Goal: Task Accomplishment & Management: Manage account settings

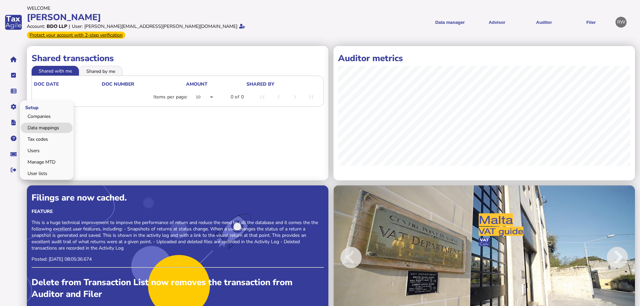
click at [31, 123] on link "Data mappings" at bounding box center [47, 128] width 52 height 10
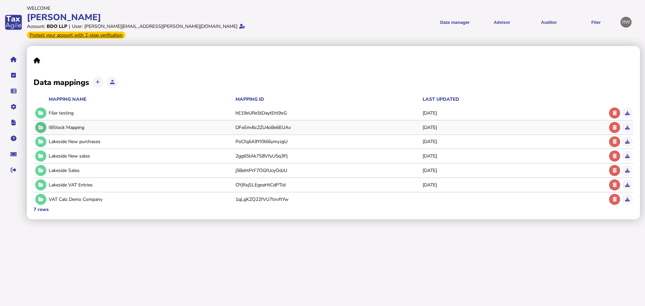
click at [43, 122] on button at bounding box center [40, 127] width 11 height 11
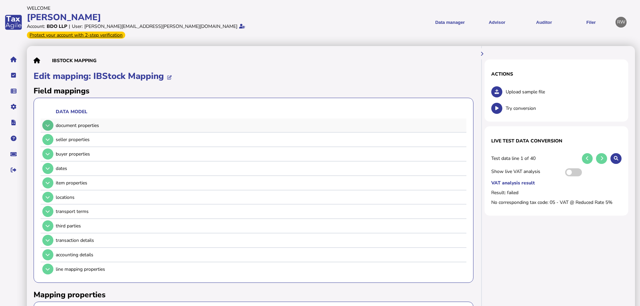
click at [49, 123] on icon at bounding box center [48, 125] width 4 height 4
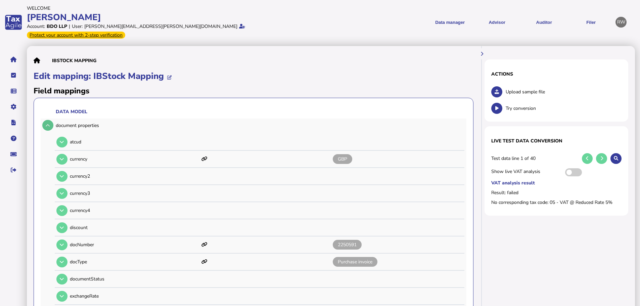
click at [49, 120] on button at bounding box center [47, 125] width 11 height 11
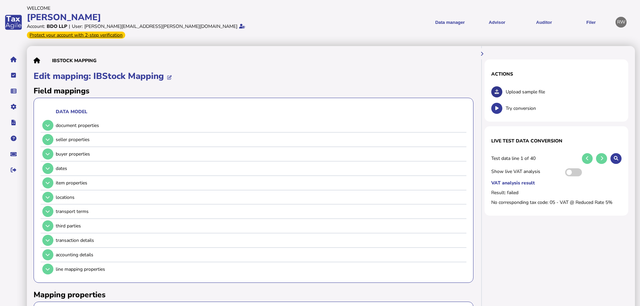
click at [496, 90] on icon at bounding box center [497, 92] width 4 height 4
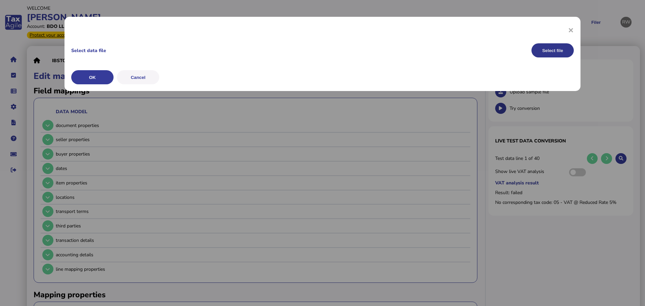
click at [551, 53] on button "Select file" at bounding box center [552, 50] width 42 height 14
click at [94, 82] on button "OK" at bounding box center [92, 77] width 42 height 14
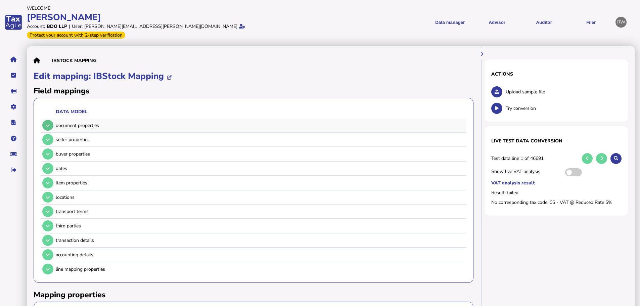
click at [46, 123] on icon at bounding box center [48, 125] width 4 height 4
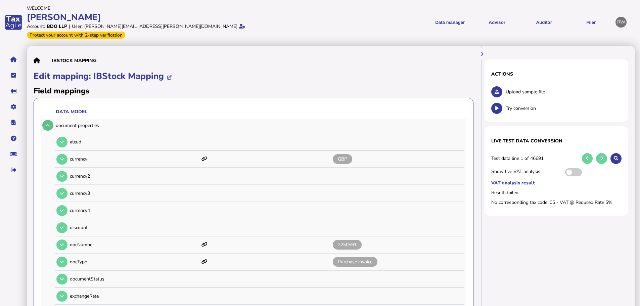
click at [48, 123] on icon at bounding box center [48, 125] width 4 height 4
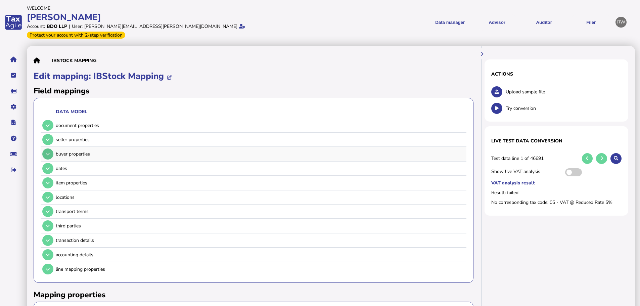
click at [48, 152] on icon at bounding box center [48, 154] width 4 height 4
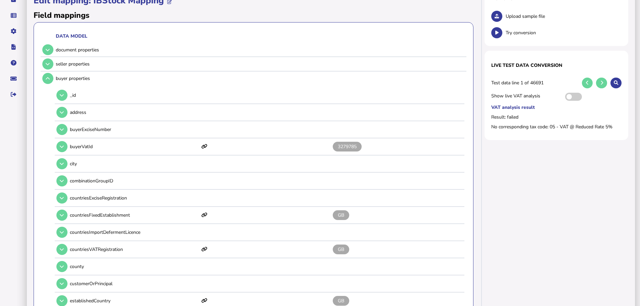
scroll to position [34, 0]
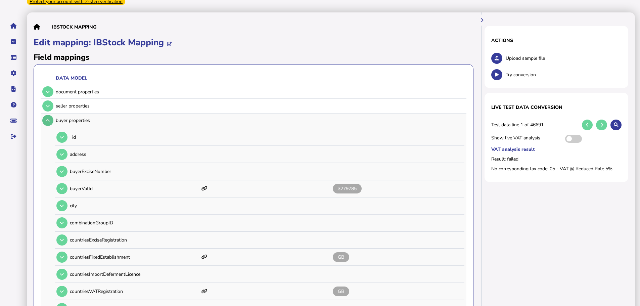
click at [45, 115] on button at bounding box center [47, 120] width 11 height 11
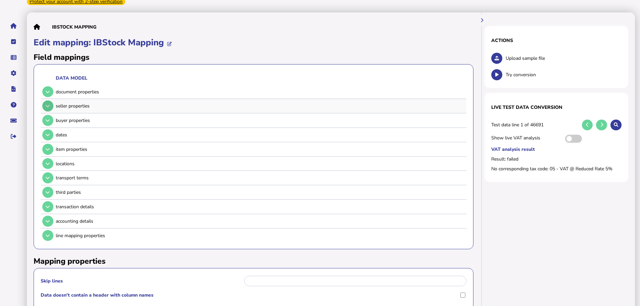
click at [46, 104] on icon at bounding box center [48, 106] width 4 height 4
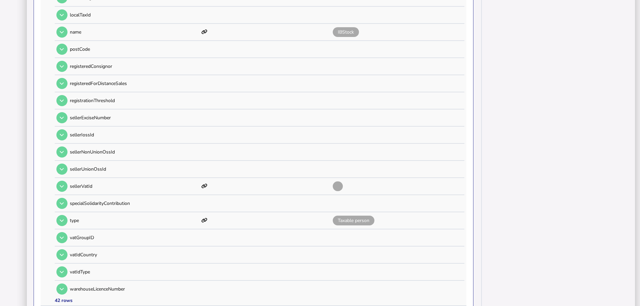
scroll to position [571, 0]
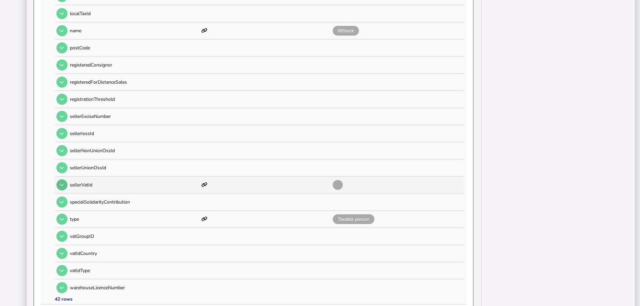
click at [58, 179] on button at bounding box center [61, 184] width 11 height 11
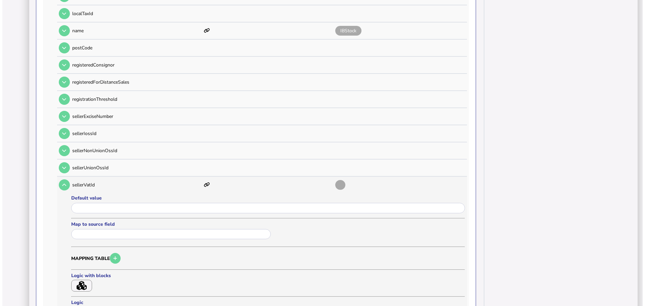
scroll to position [638, 0]
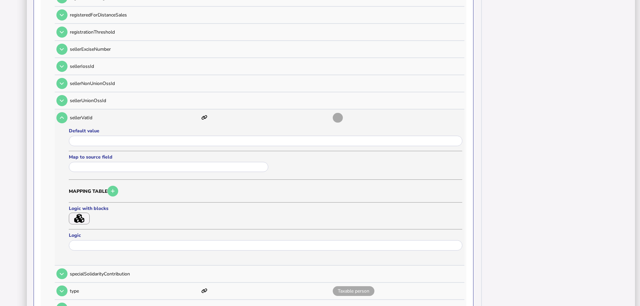
click at [83, 214] on icon "button" at bounding box center [79, 218] width 10 height 9
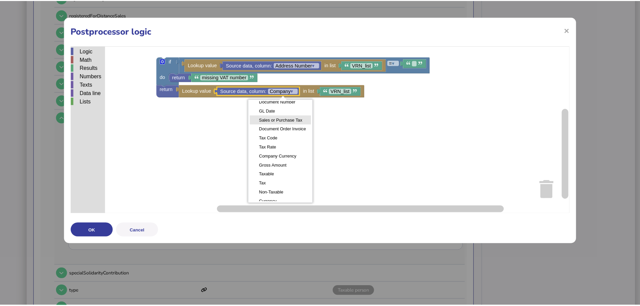
scroll to position [53, 0]
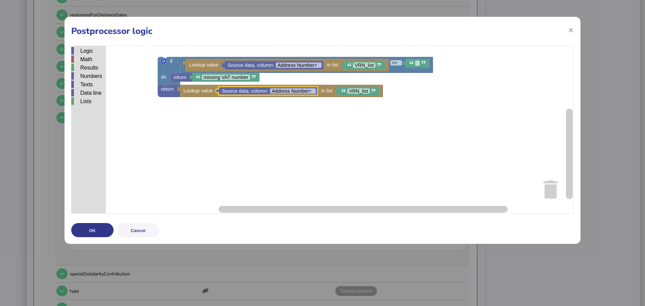
click at [102, 234] on button "OK" at bounding box center [92, 230] width 42 height 14
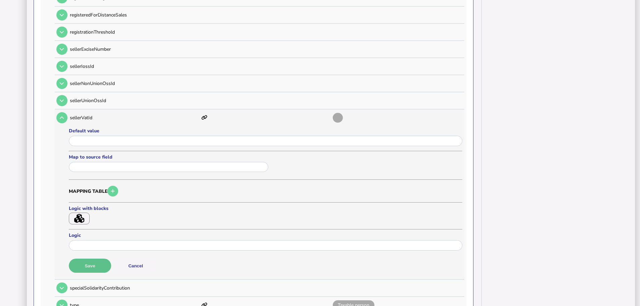
click at [97, 259] on button "Save" at bounding box center [90, 266] width 42 height 14
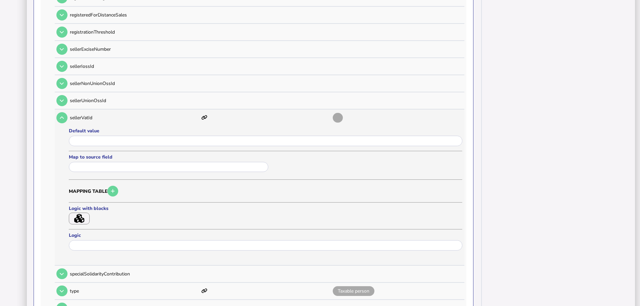
click at [88, 213] on button "button" at bounding box center [79, 219] width 21 height 12
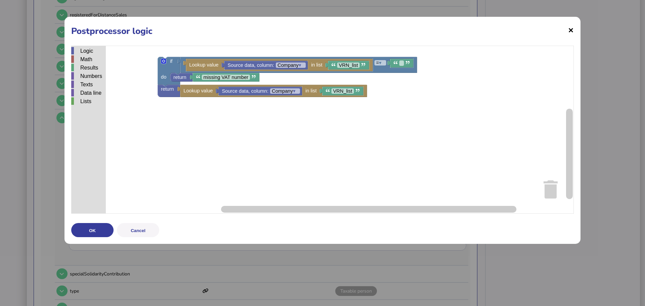
click at [569, 36] on span "×" at bounding box center [571, 30] width 6 height 13
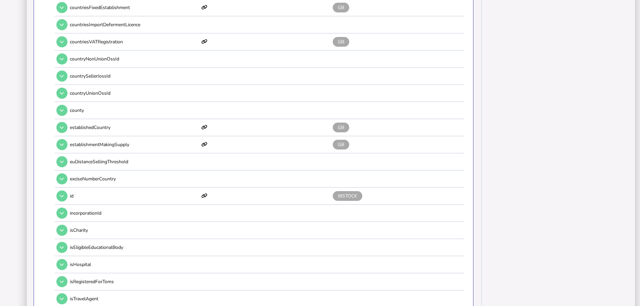
scroll to position [101, 0]
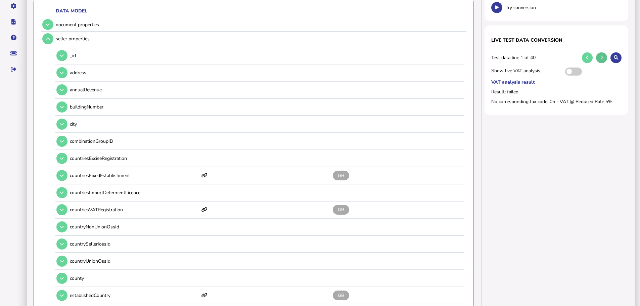
click at [600, 52] on button at bounding box center [601, 57] width 11 height 11
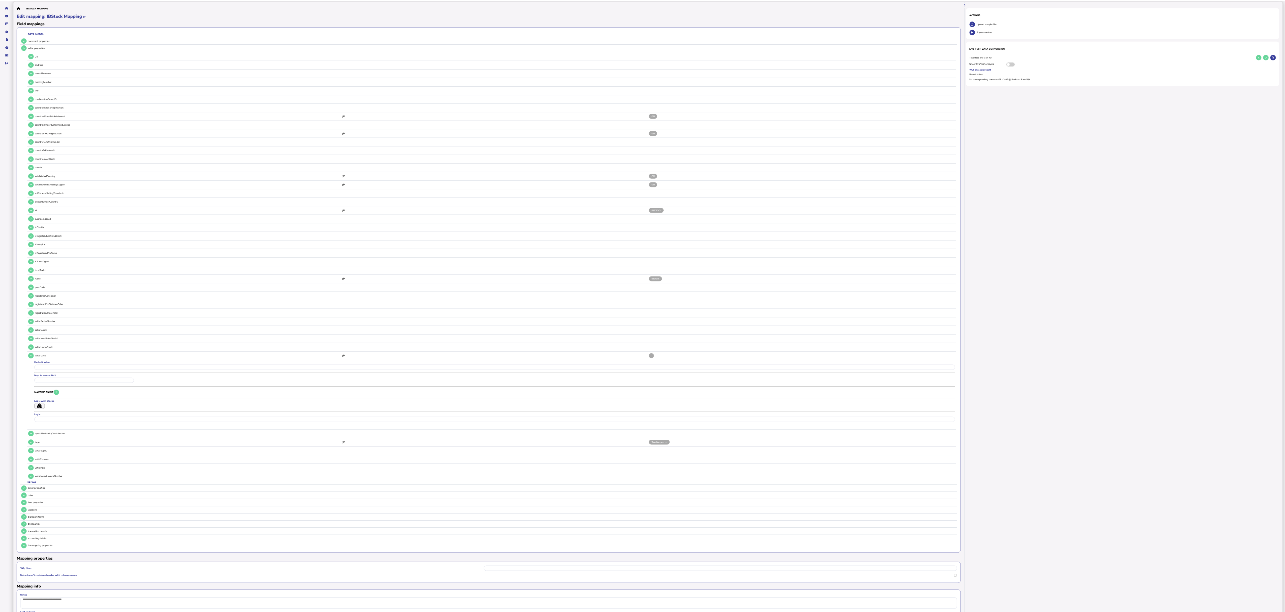
scroll to position [0, 0]
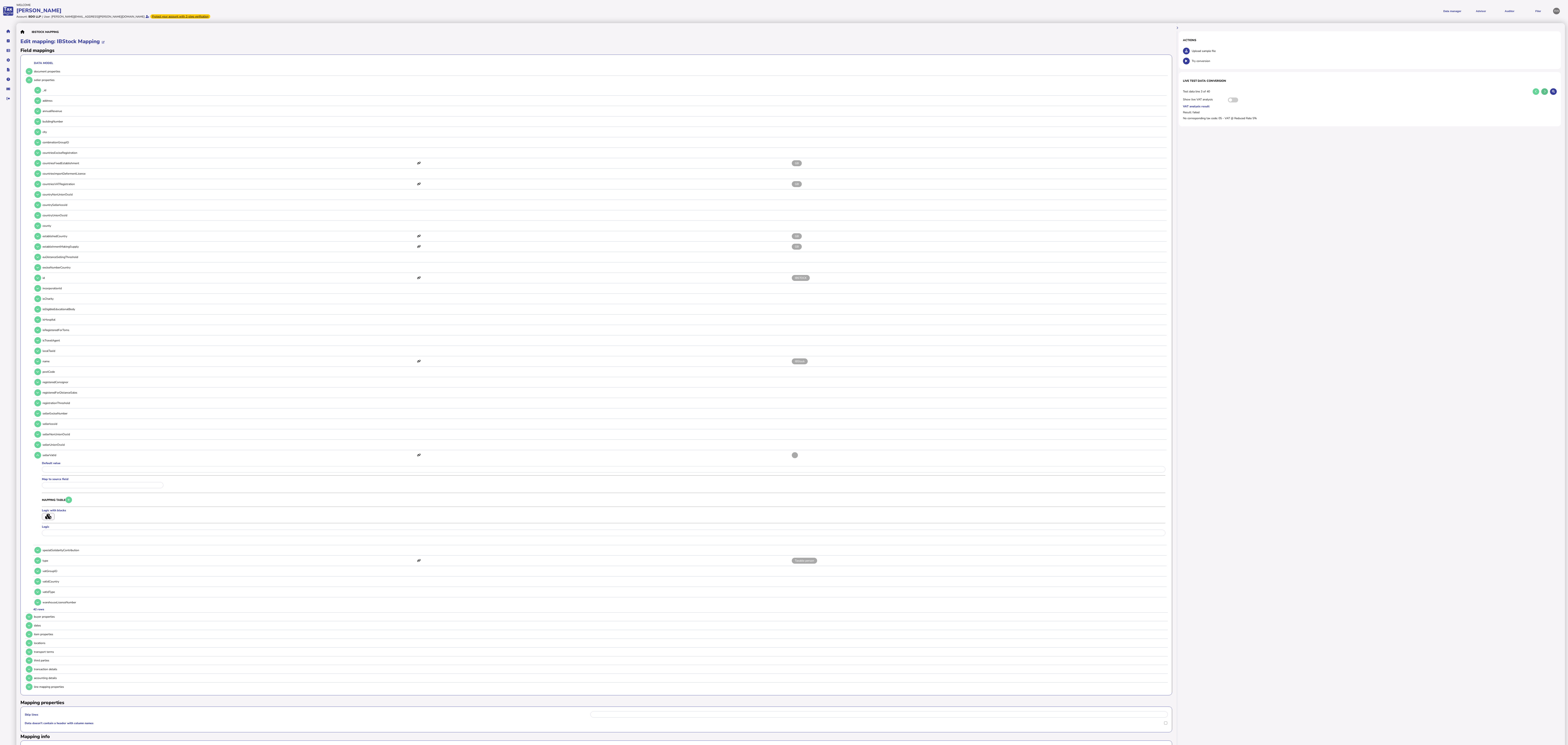
click at [390, 92] on icon at bounding box center [1544, 91] width 2 height 2
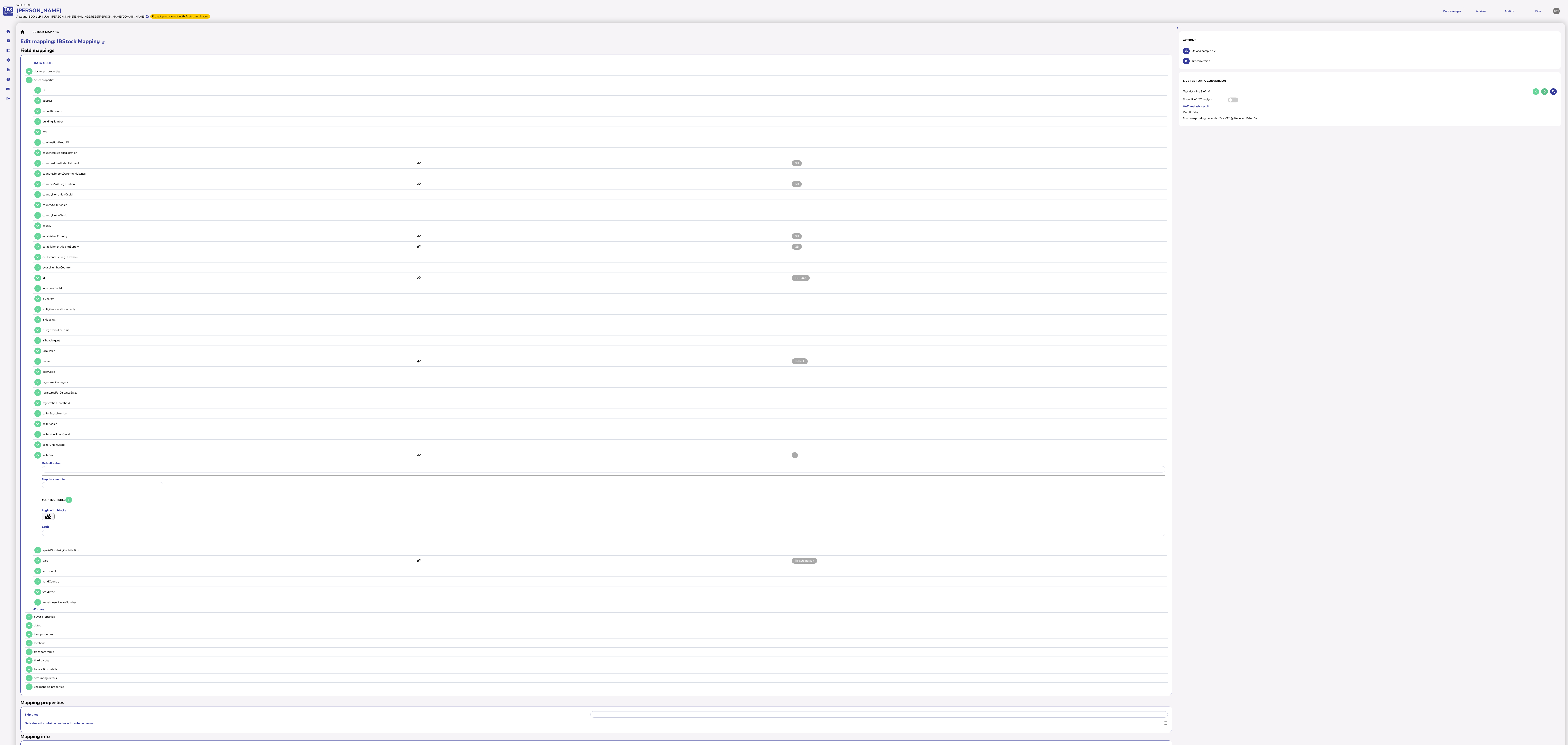
click at [390, 92] on icon at bounding box center [1544, 91] width 2 height 2
click at [390, 92] on button at bounding box center [1544, 91] width 7 height 7
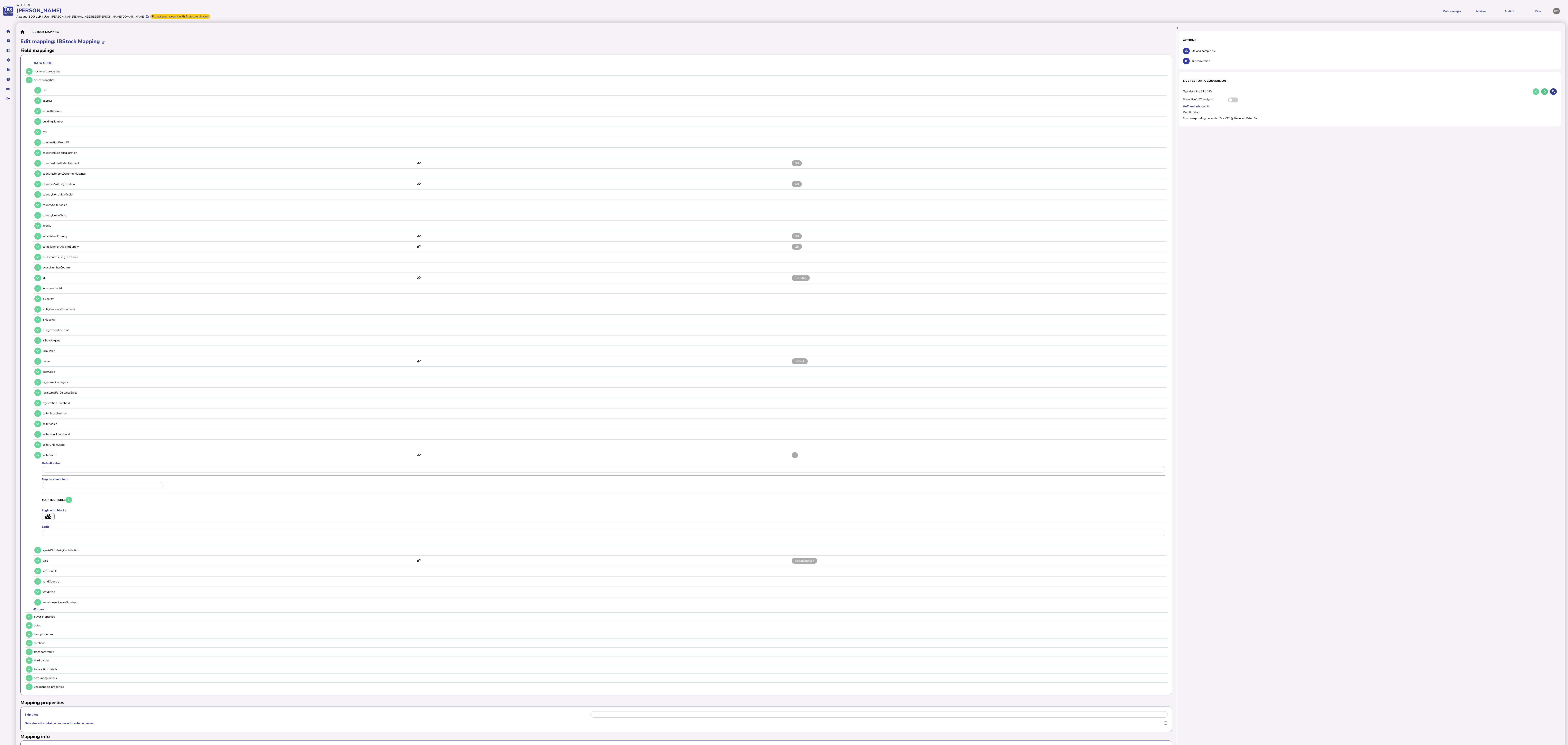
click at [390, 92] on button at bounding box center [1544, 91] width 7 height 7
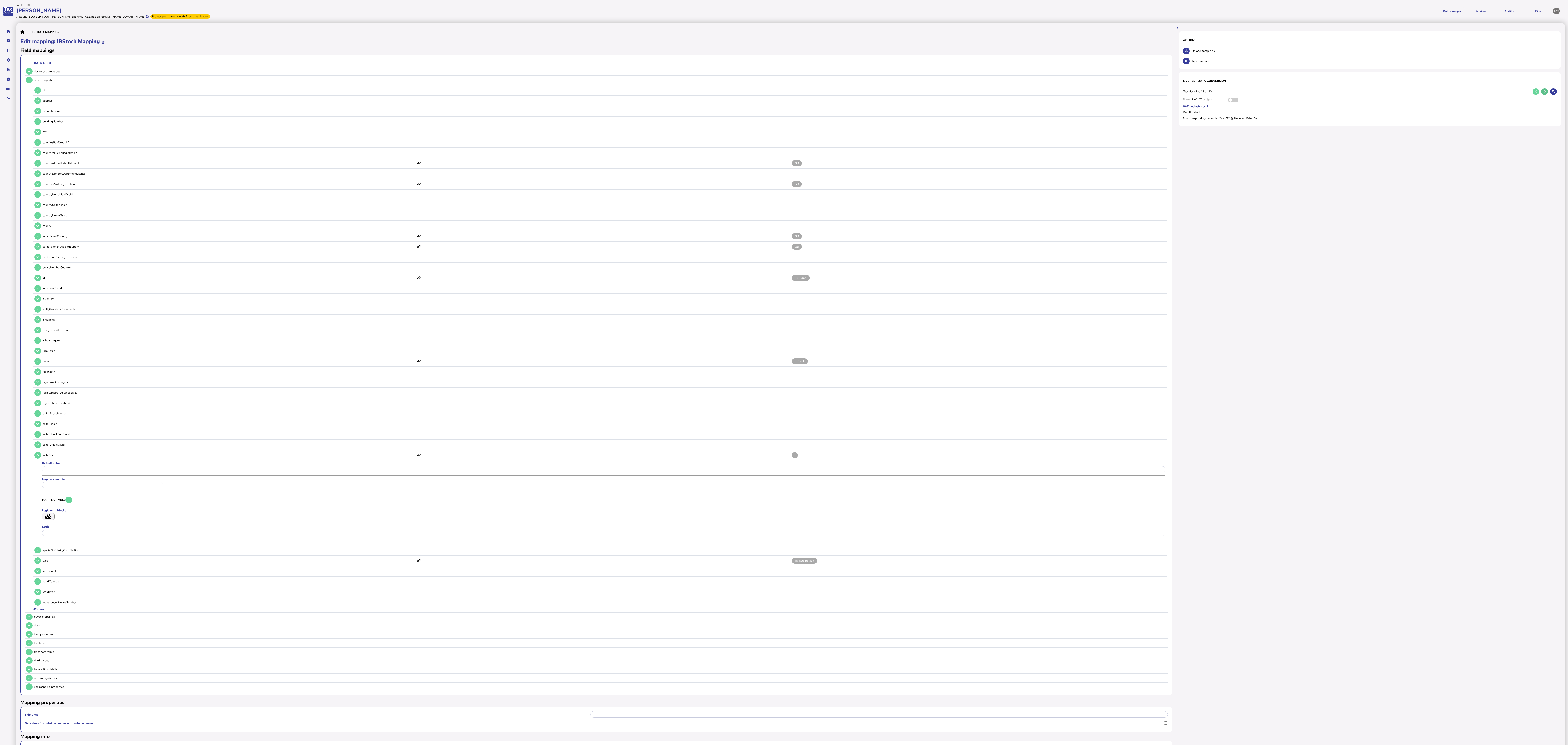
click at [390, 92] on button at bounding box center [1544, 91] width 7 height 7
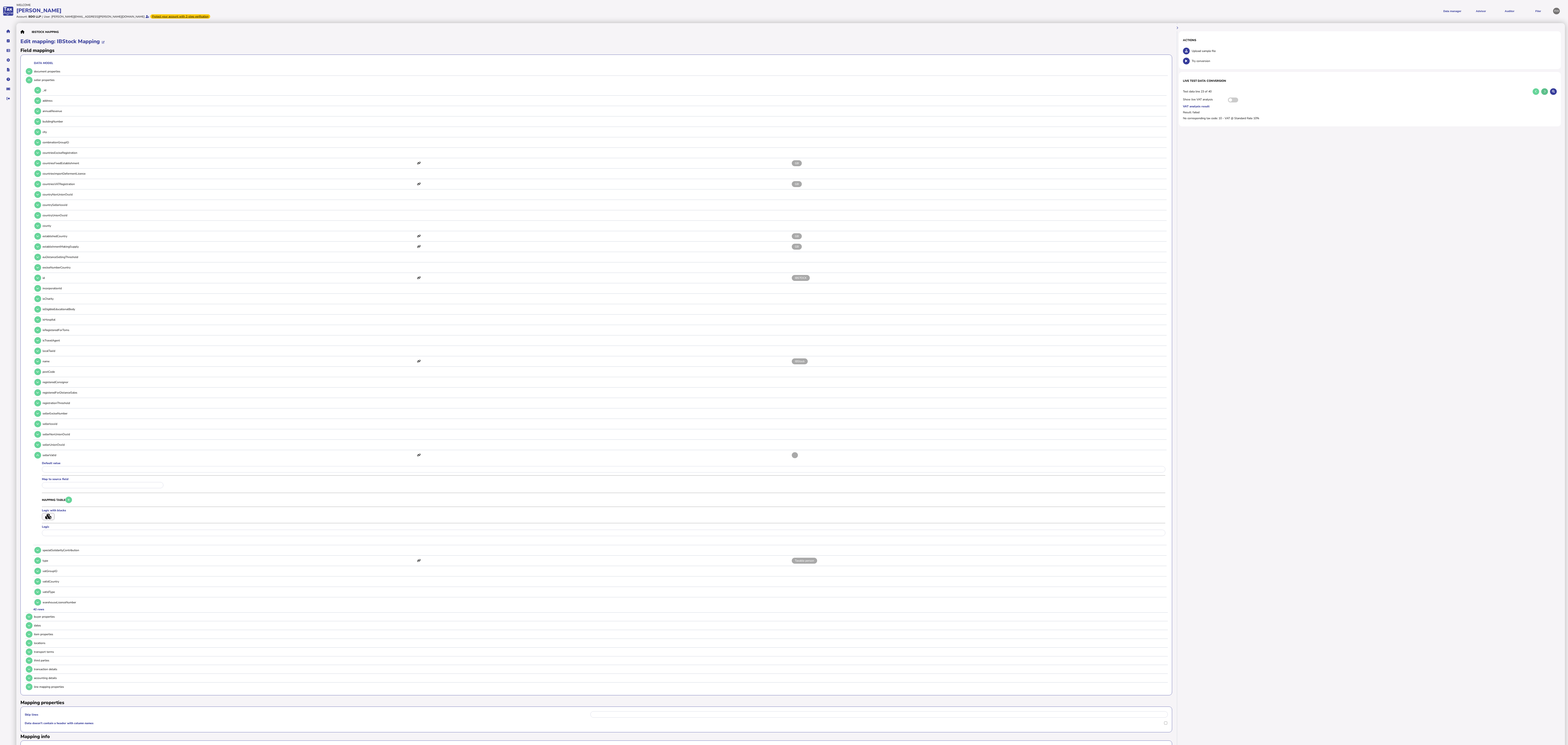
click at [390, 92] on button at bounding box center [1544, 91] width 7 height 7
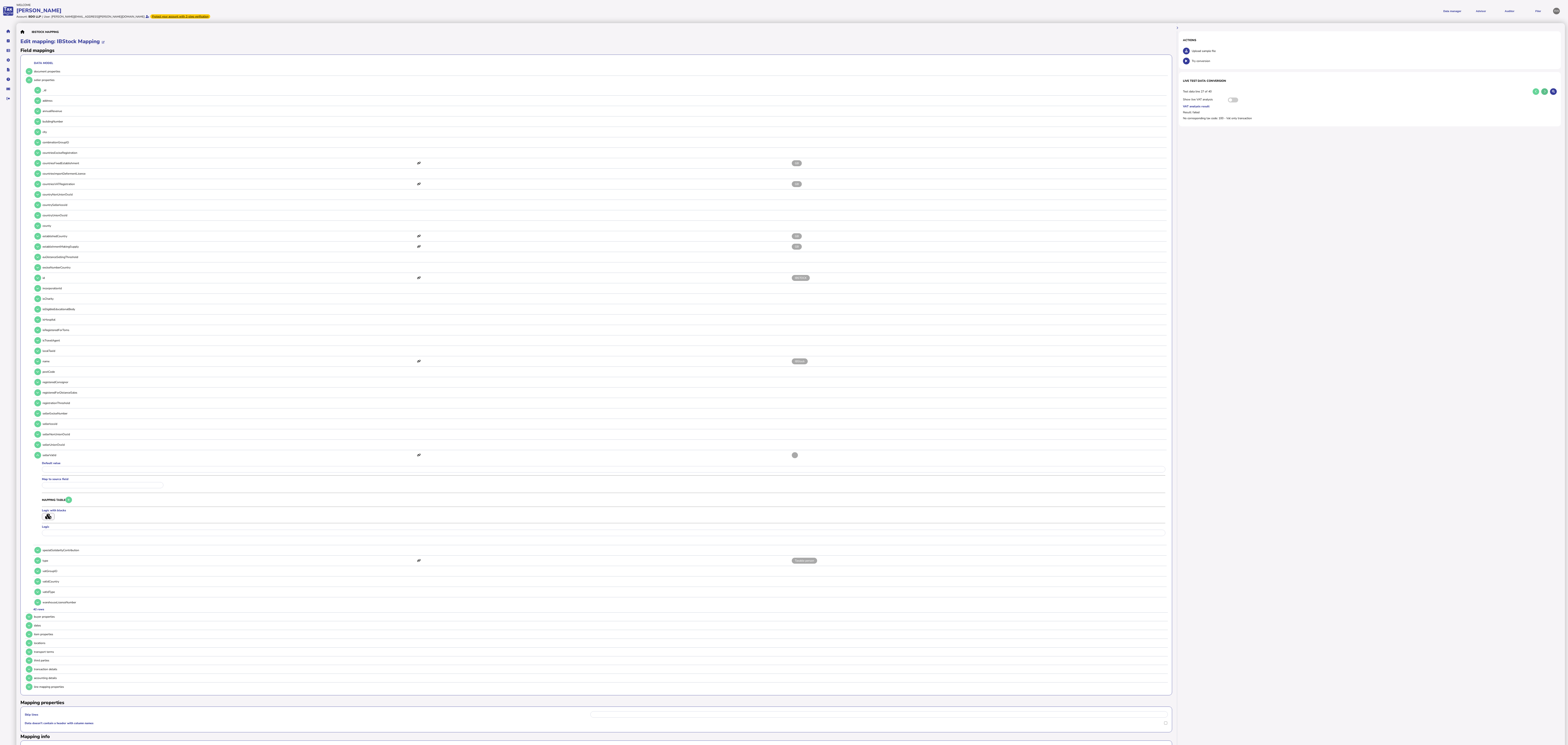
click at [390, 92] on button at bounding box center [1544, 91] width 7 height 7
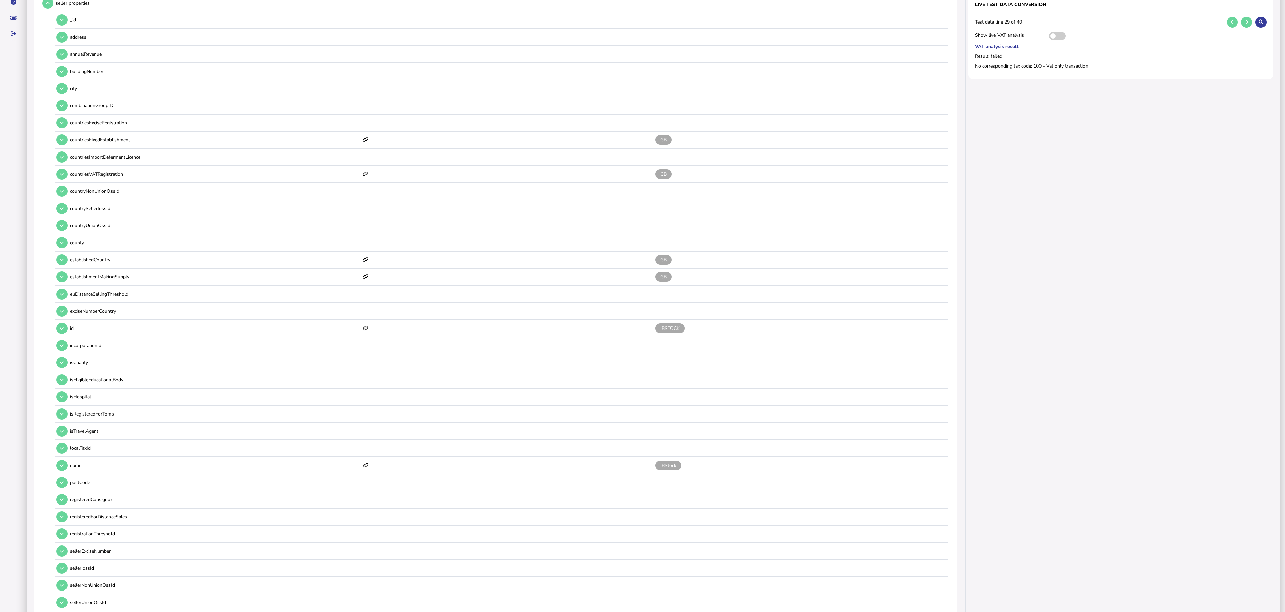
scroll to position [134, 0]
click at [640, 17] on button at bounding box center [1246, 16] width 11 height 11
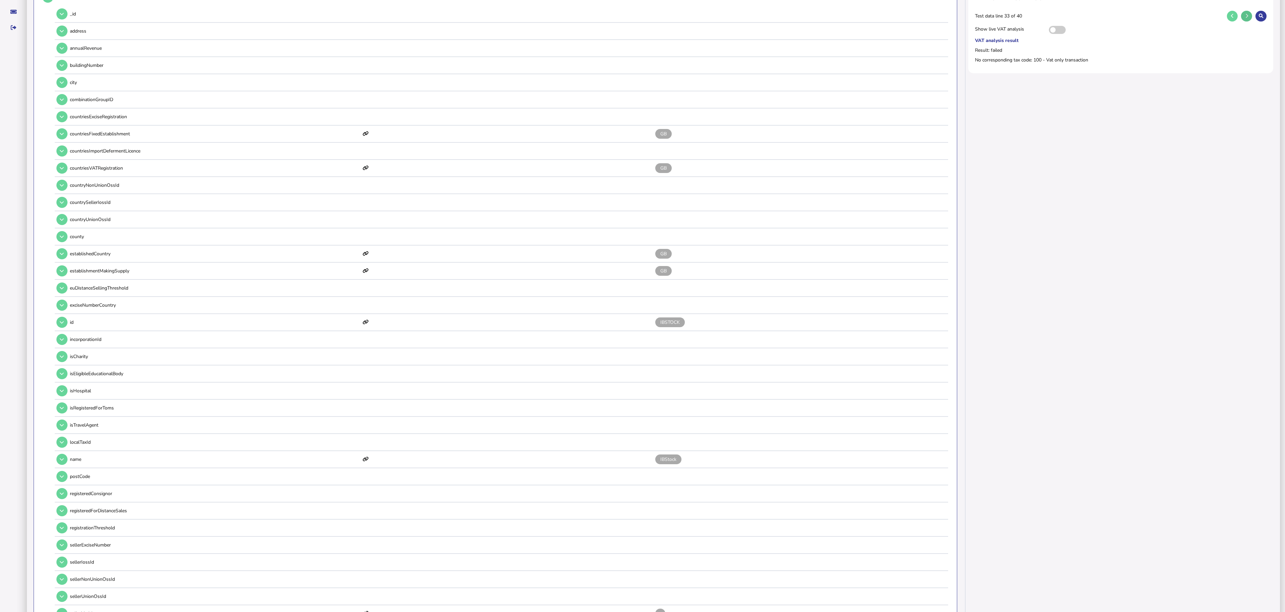
click at [640, 17] on button at bounding box center [1246, 16] width 11 height 11
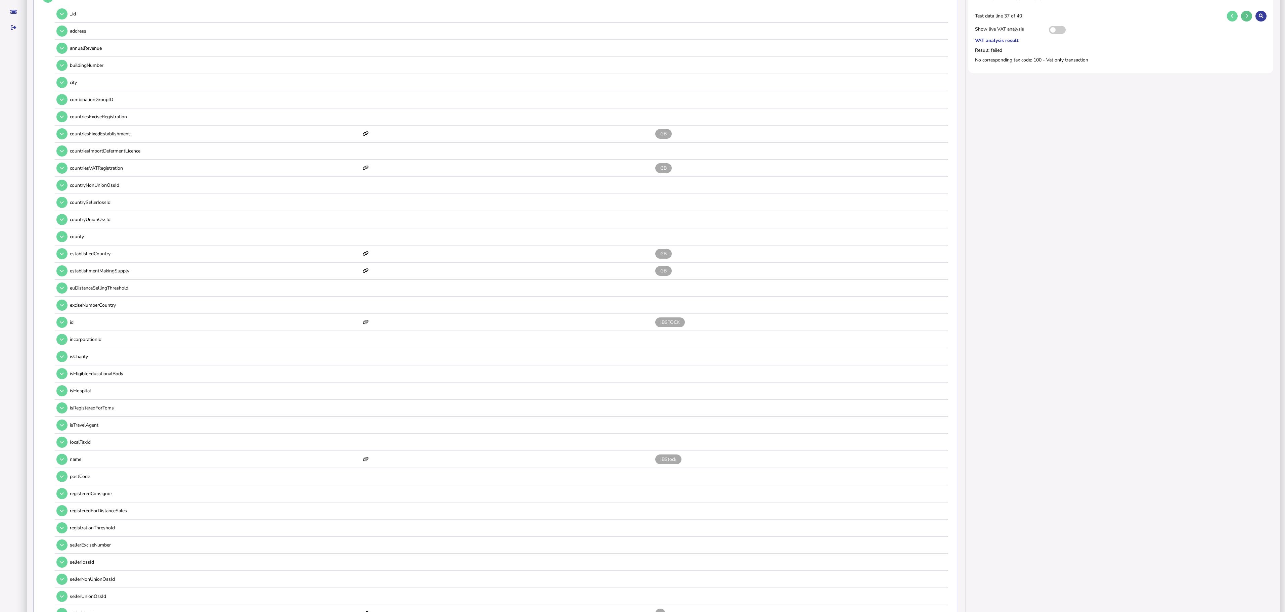
click at [640, 17] on button at bounding box center [1246, 16] width 11 height 11
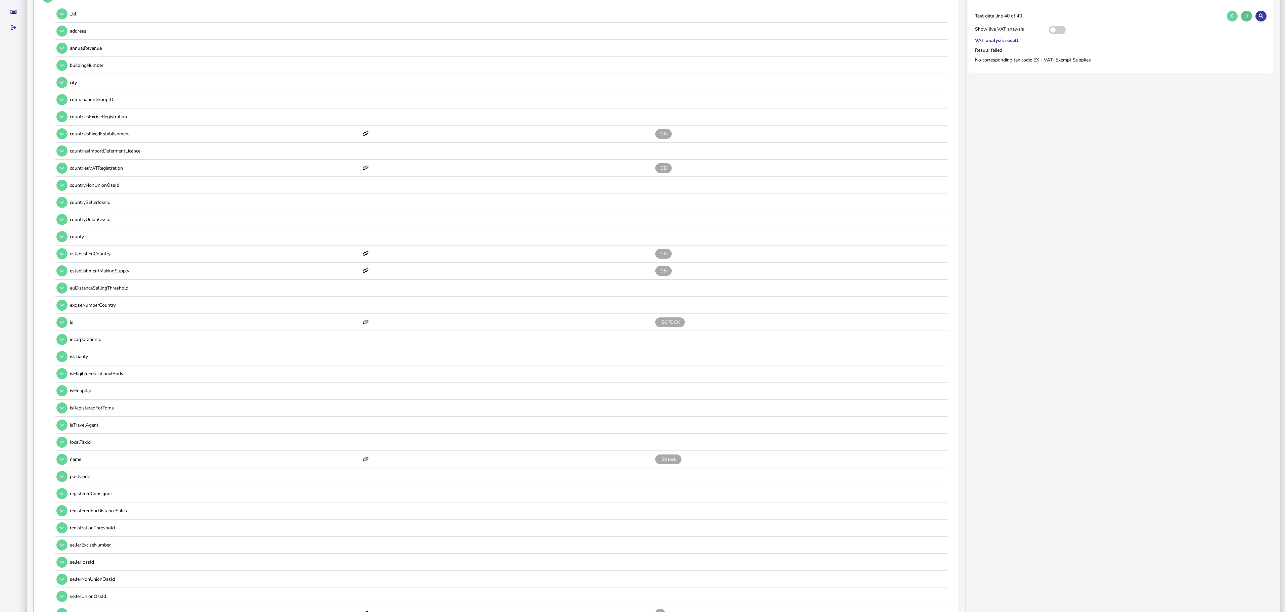
click at [640, 17] on button at bounding box center [1246, 16] width 11 height 11
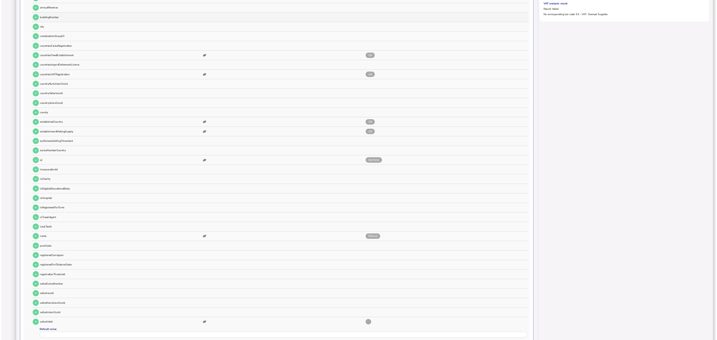
scroll to position [0, 0]
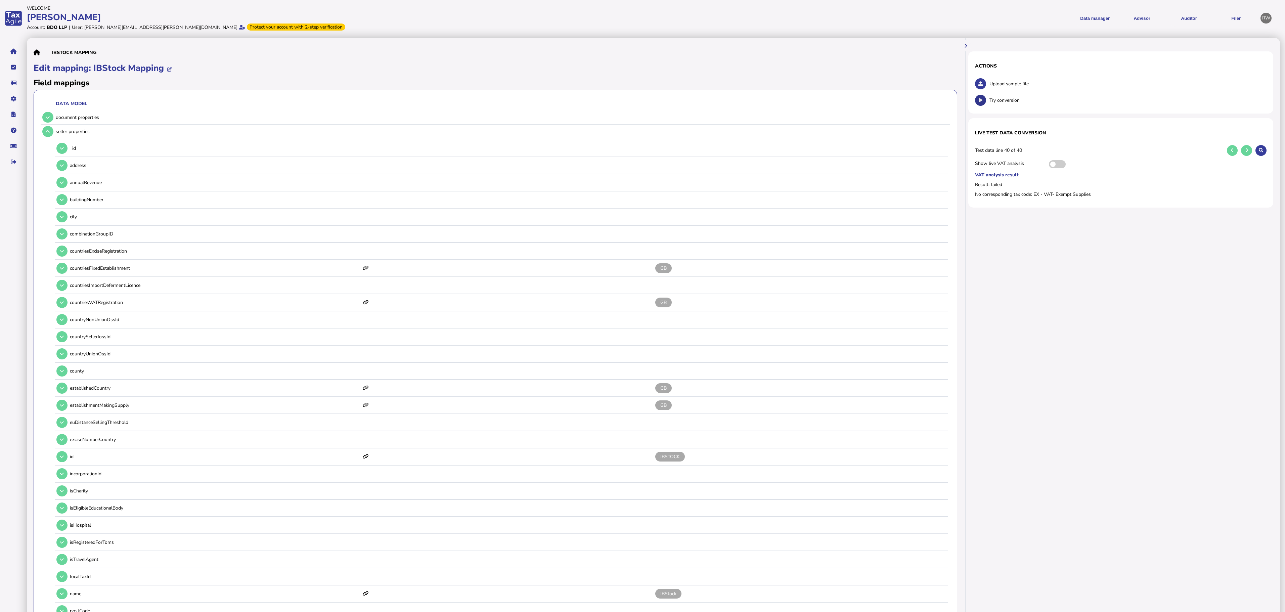
click at [640, 99] on button at bounding box center [980, 100] width 11 height 11
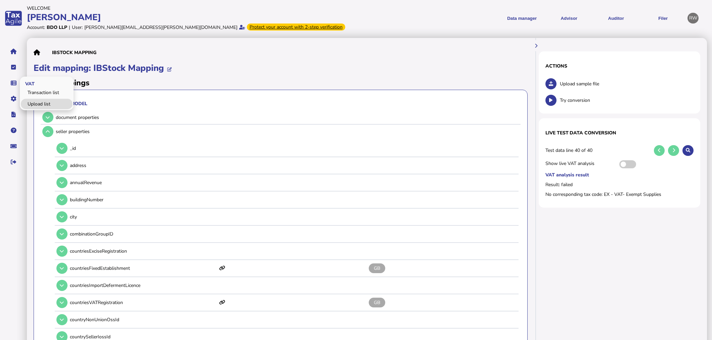
click at [28, 101] on link "Upload list" at bounding box center [47, 104] width 52 height 10
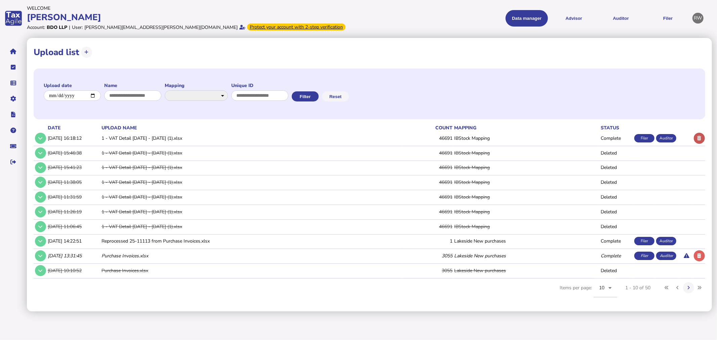
click at [640, 139] on icon at bounding box center [699, 138] width 4 height 4
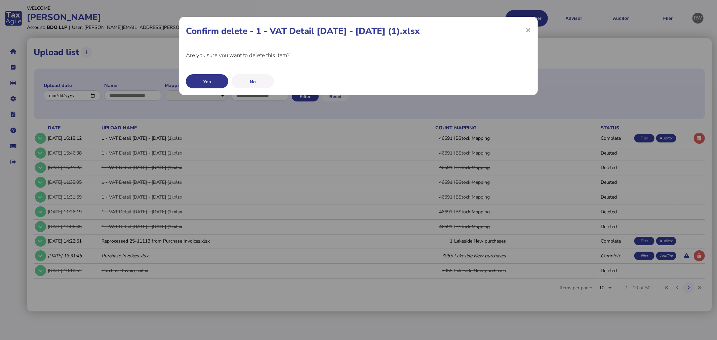
click at [211, 80] on button "Yes" at bounding box center [207, 81] width 42 height 14
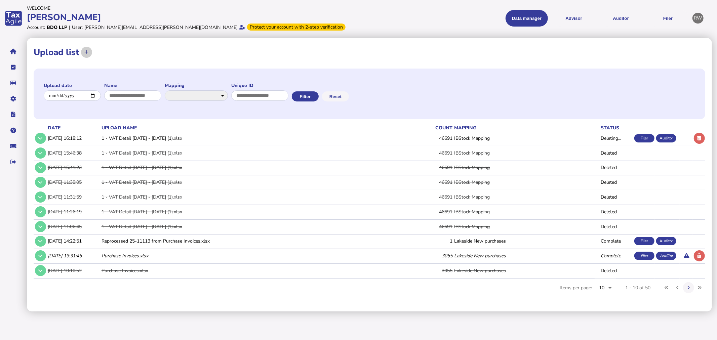
click at [89, 51] on button at bounding box center [86, 52] width 11 height 11
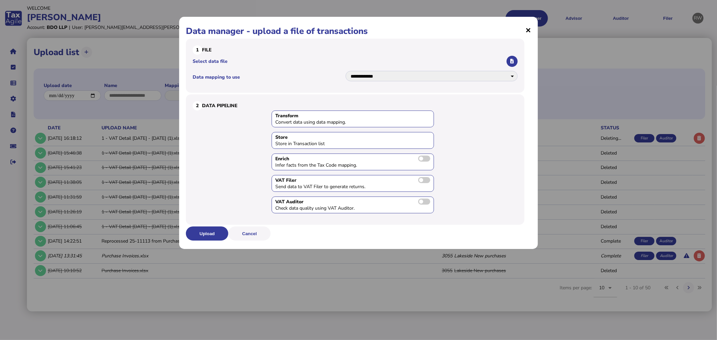
click at [527, 29] on span "×" at bounding box center [528, 30] width 6 height 13
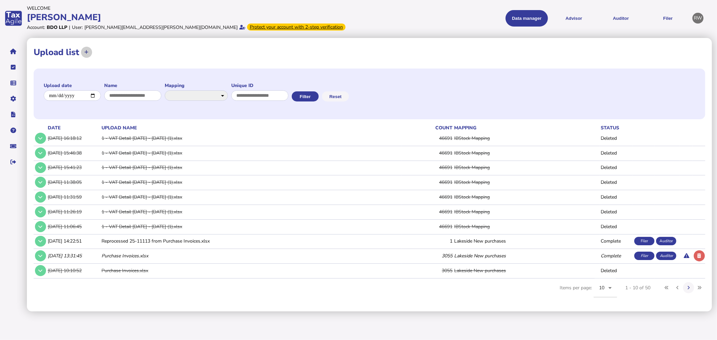
click at [84, 50] on icon at bounding box center [86, 52] width 4 height 4
select select "**********"
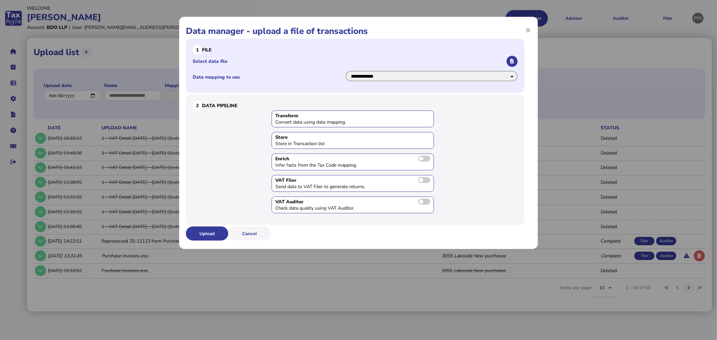
click at [447, 75] on select "**********" at bounding box center [431, 76] width 172 height 10
click at [517, 59] on button "button" at bounding box center [511, 61] width 11 height 11
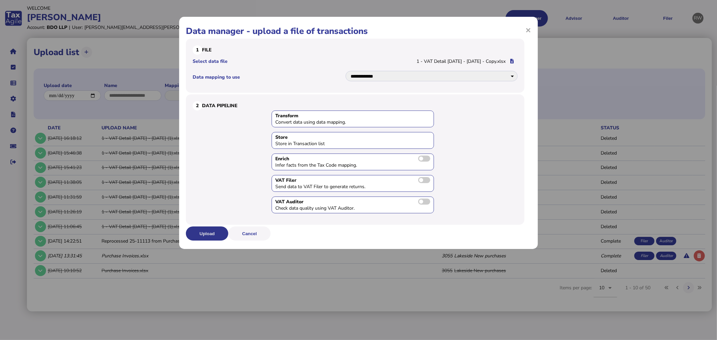
click at [215, 234] on button "Upload" at bounding box center [207, 233] width 42 height 14
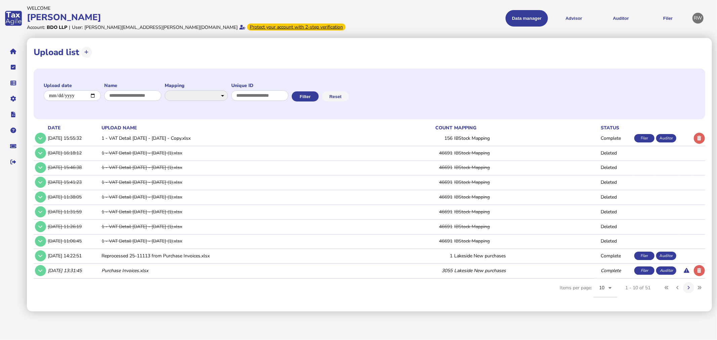
click at [598, 19] on menu "Data manager VAT Transaction list Upload list Advisor VAT Advisor for VAT Check…" at bounding box center [523, 18] width 329 height 16
click at [613, 18] on button "Auditor" at bounding box center [620, 18] width 42 height 16
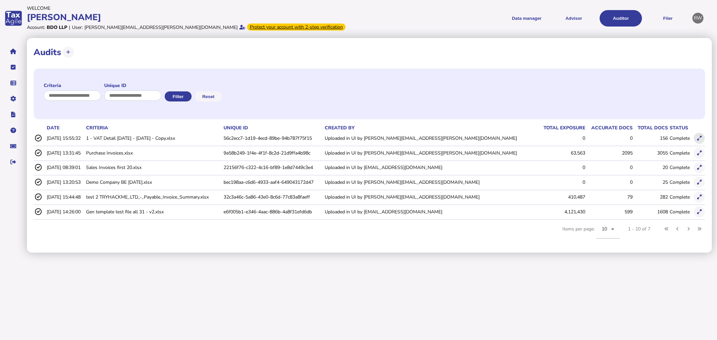
click at [640, 137] on icon at bounding box center [699, 138] width 4 height 4
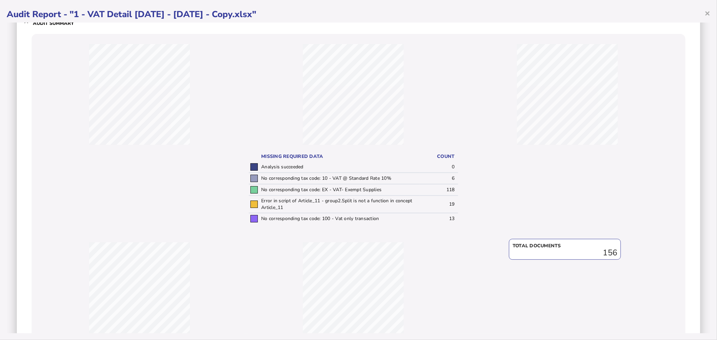
scroll to position [132, 0]
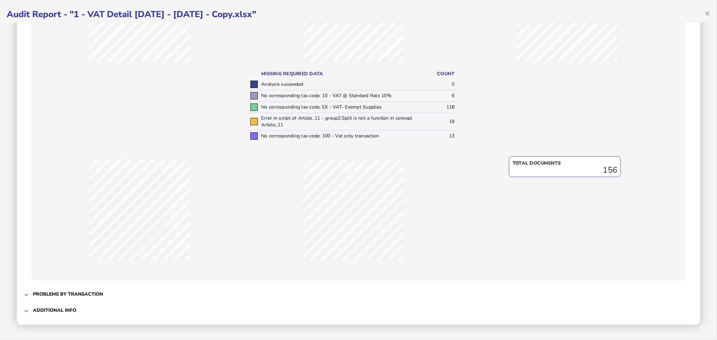
click at [103, 296] on span "Problems by transaction" at bounding box center [359, 294] width 652 height 16
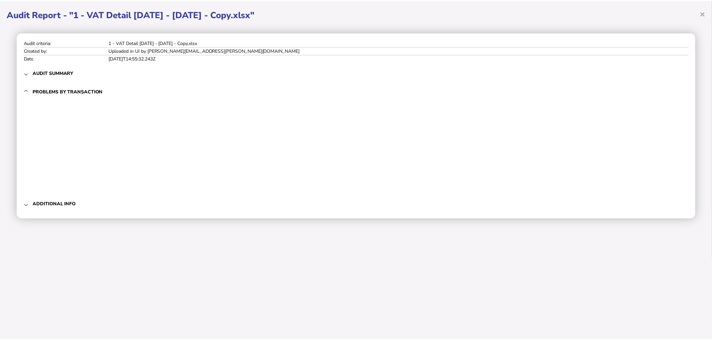
scroll to position [0, 0]
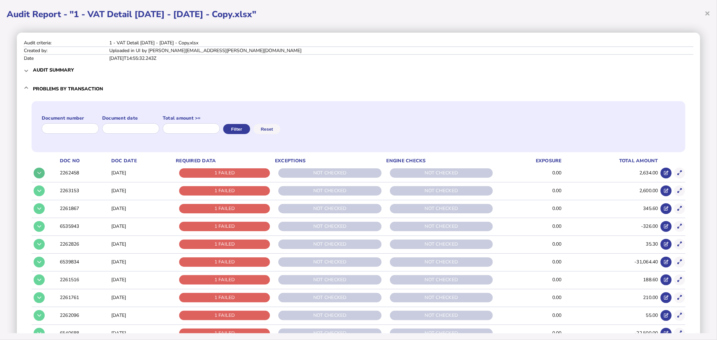
click at [41, 174] on button at bounding box center [39, 173] width 11 height 11
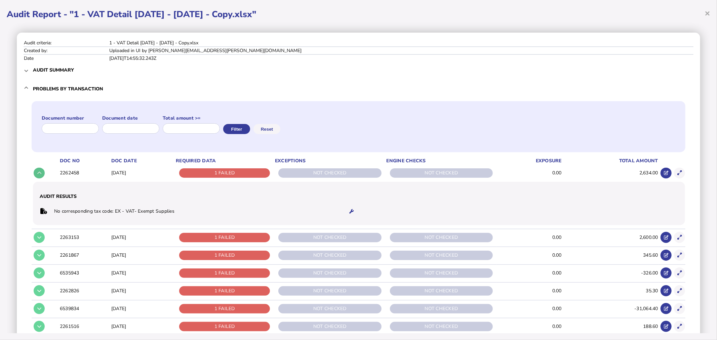
click at [41, 174] on button at bounding box center [39, 173] width 11 height 11
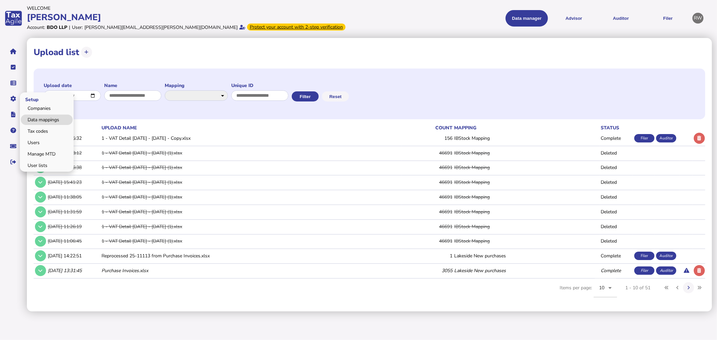
click at [31, 119] on link "Data mappings" at bounding box center [47, 120] width 52 height 10
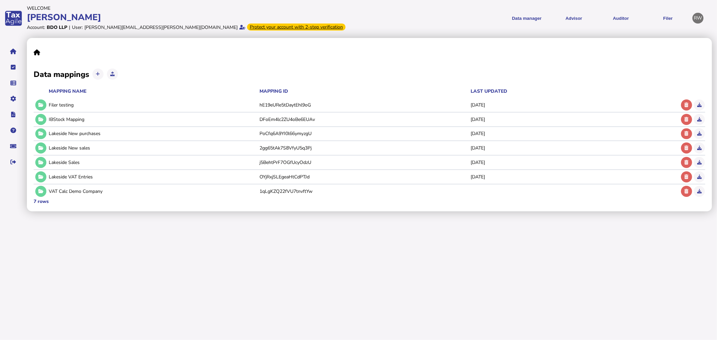
click at [32, 119] on div "Data mappings Mapping name Mapping ID Last updated Filer testing hE19eURe5tDayt…" at bounding box center [369, 124] width 685 height 173
click at [39, 120] on icon at bounding box center [40, 119] width 5 height 4
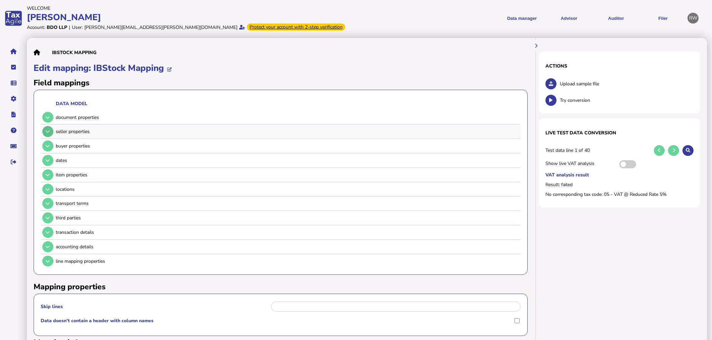
click at [50, 132] on button at bounding box center [47, 131] width 11 height 11
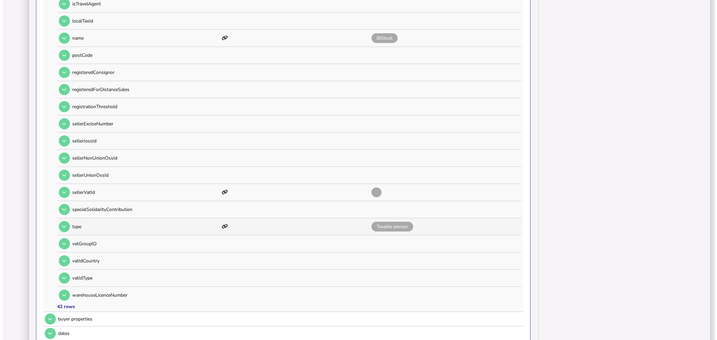
scroll to position [560, 0]
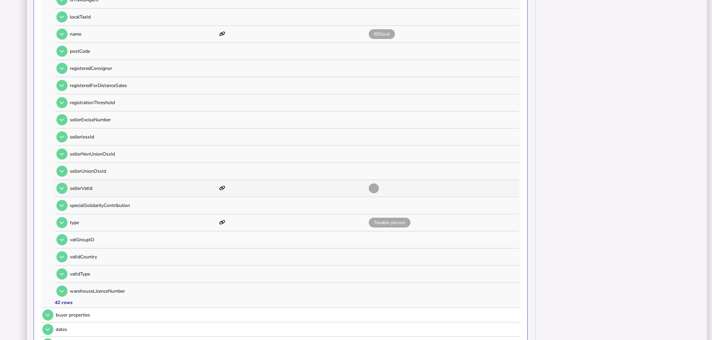
click at [68, 180] on div "sellerVatId" at bounding box center [286, 188] width 462 height 16
click at [63, 186] on icon at bounding box center [62, 188] width 4 height 4
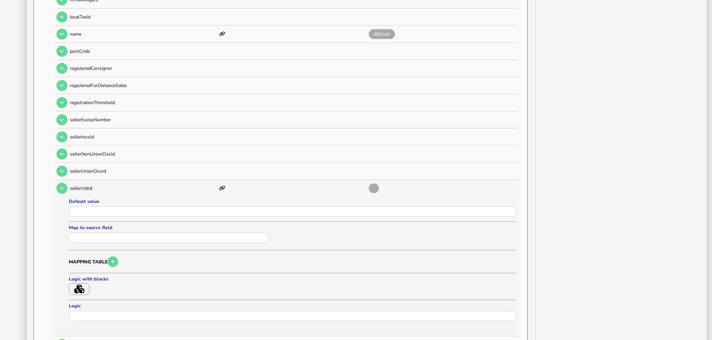
click at [84, 285] on icon "button" at bounding box center [79, 289] width 10 height 9
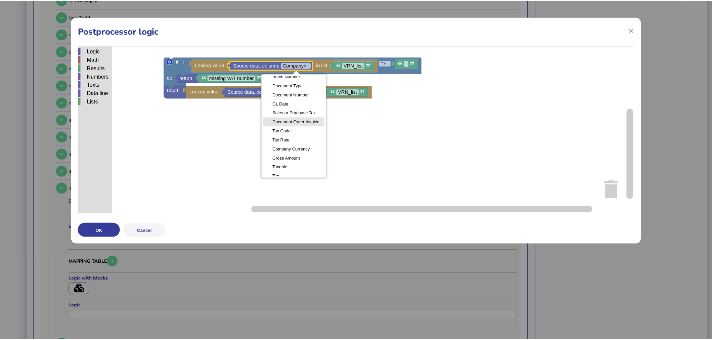
scroll to position [50, 0]
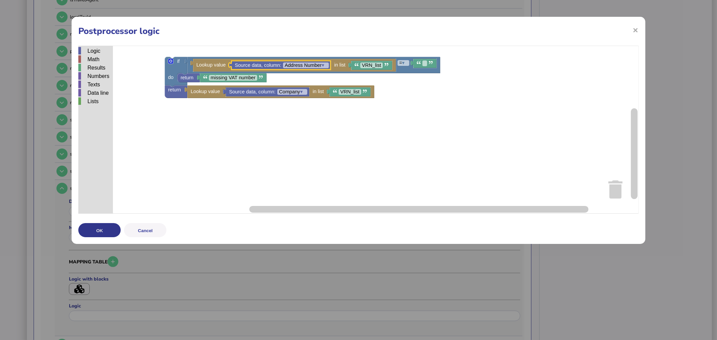
click at [110, 229] on button "OK" at bounding box center [99, 230] width 42 height 14
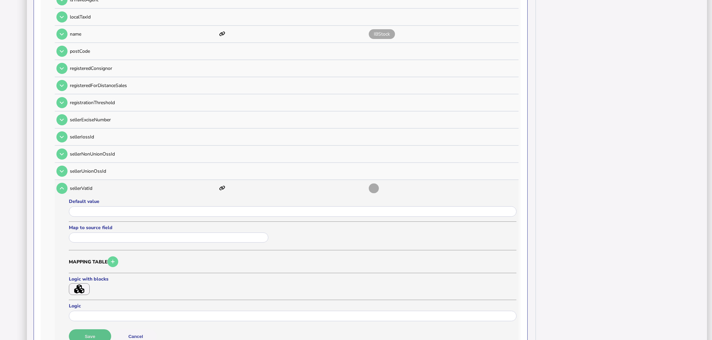
click at [103, 306] on button "Save" at bounding box center [90, 336] width 42 height 14
click at [86, 283] on button "button" at bounding box center [79, 289] width 21 height 12
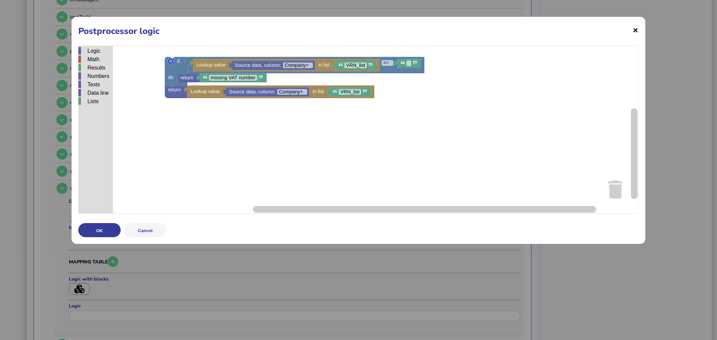
click at [637, 34] on span "×" at bounding box center [636, 30] width 6 height 13
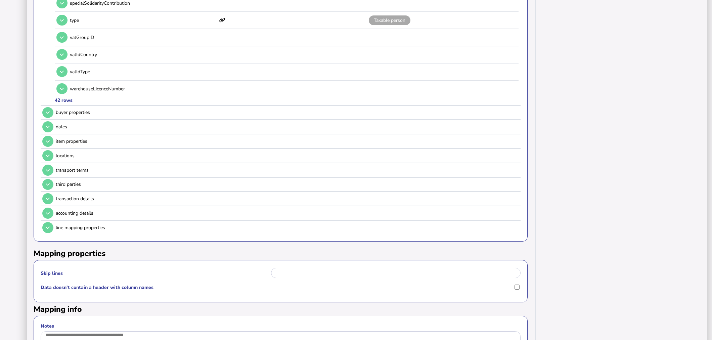
scroll to position [943, 0]
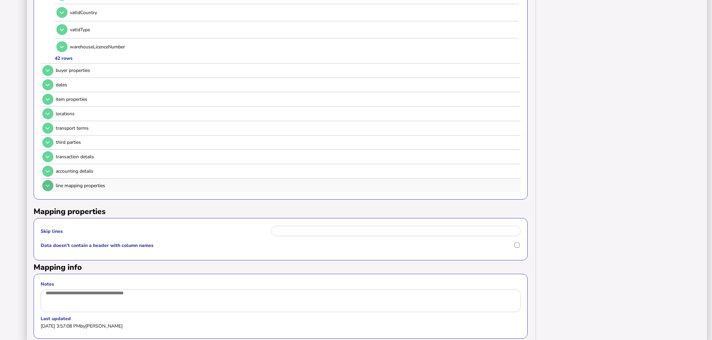
click at [47, 183] on icon at bounding box center [48, 185] width 4 height 4
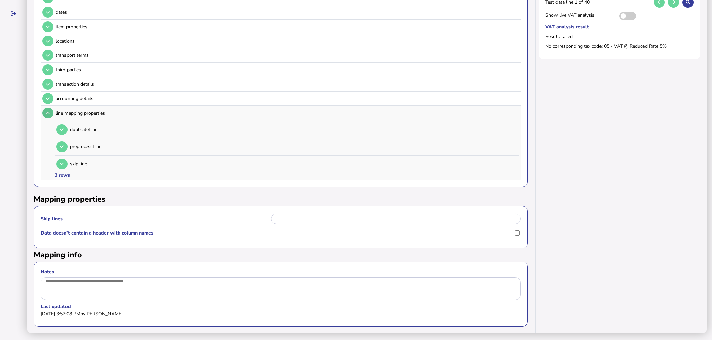
scroll to position [149, 0]
click at [60, 162] on button at bounding box center [61, 164] width 11 height 11
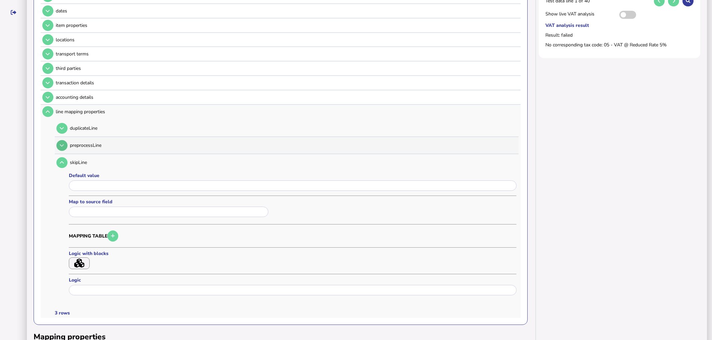
click at [60, 146] on button at bounding box center [61, 145] width 11 height 11
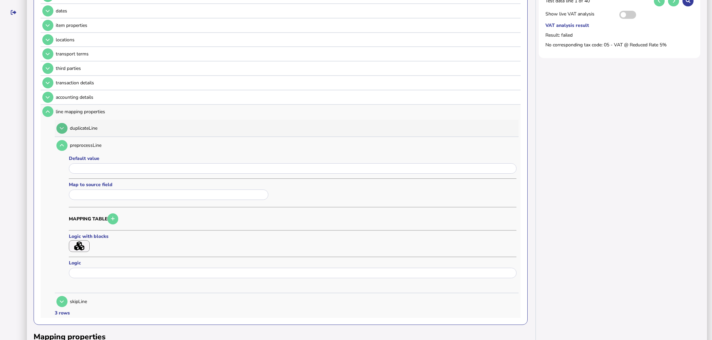
click at [63, 126] on icon at bounding box center [62, 128] width 4 height 4
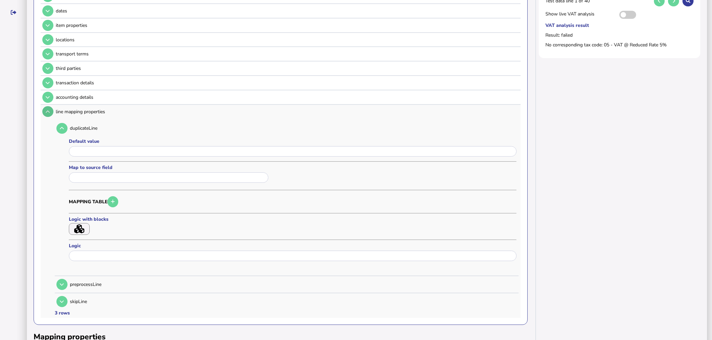
click at [49, 110] on icon at bounding box center [48, 112] width 4 height 4
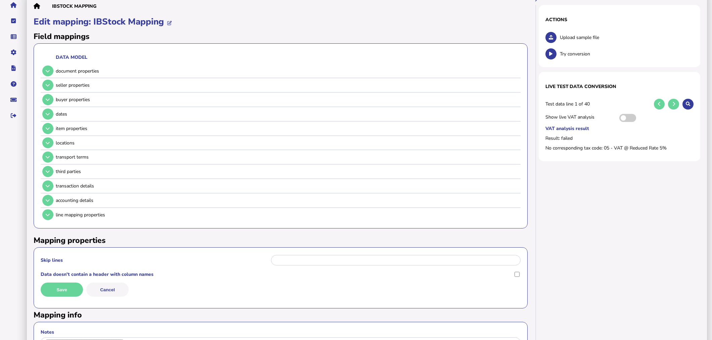
scroll to position [109, 0]
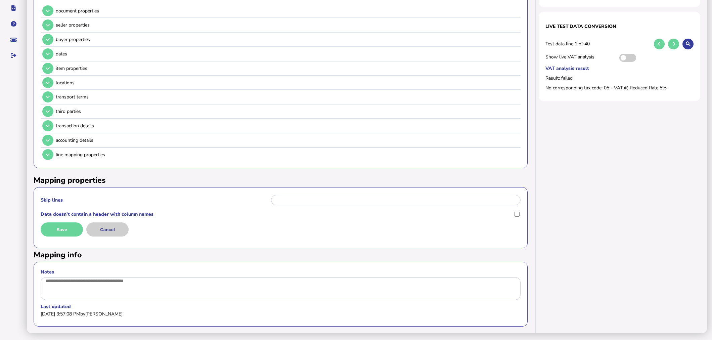
click at [118, 226] on button "Cancel" at bounding box center [107, 229] width 42 height 14
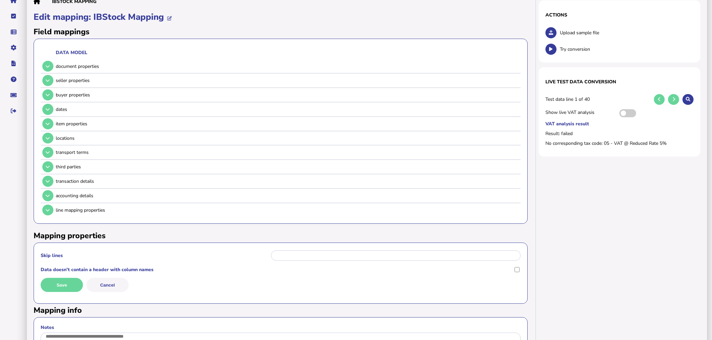
scroll to position [0, 0]
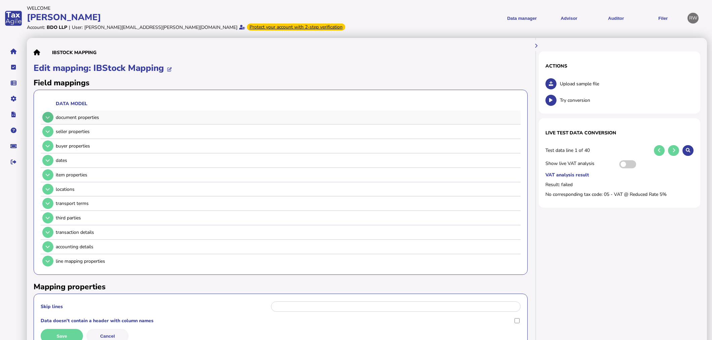
click at [46, 115] on button at bounding box center [47, 117] width 11 height 11
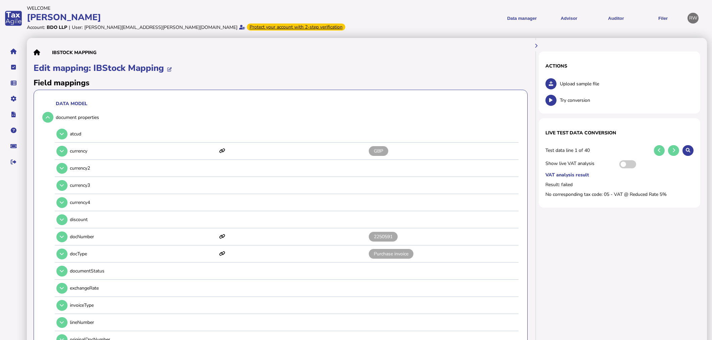
click at [313, 60] on ul "IBStock Mapping" at bounding box center [281, 53] width 494 height 16
